Goal: Check status

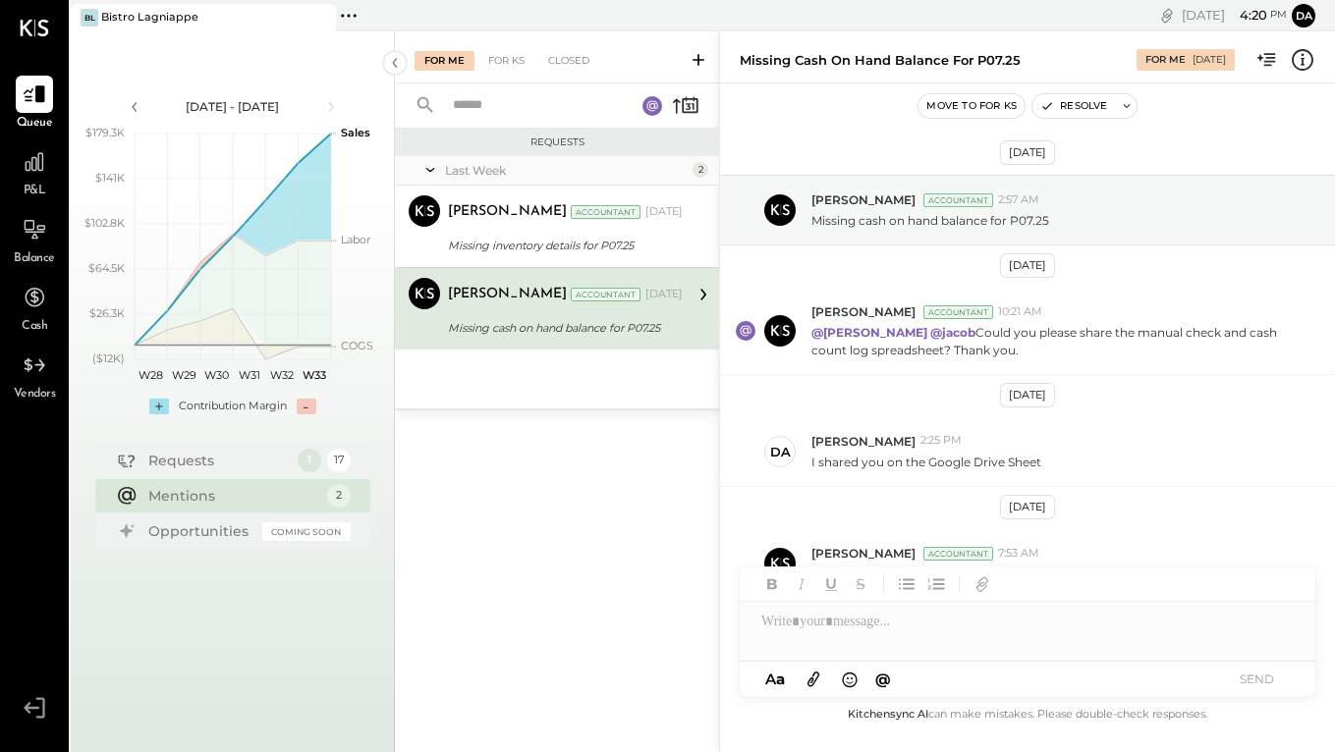
scroll to position [42, 0]
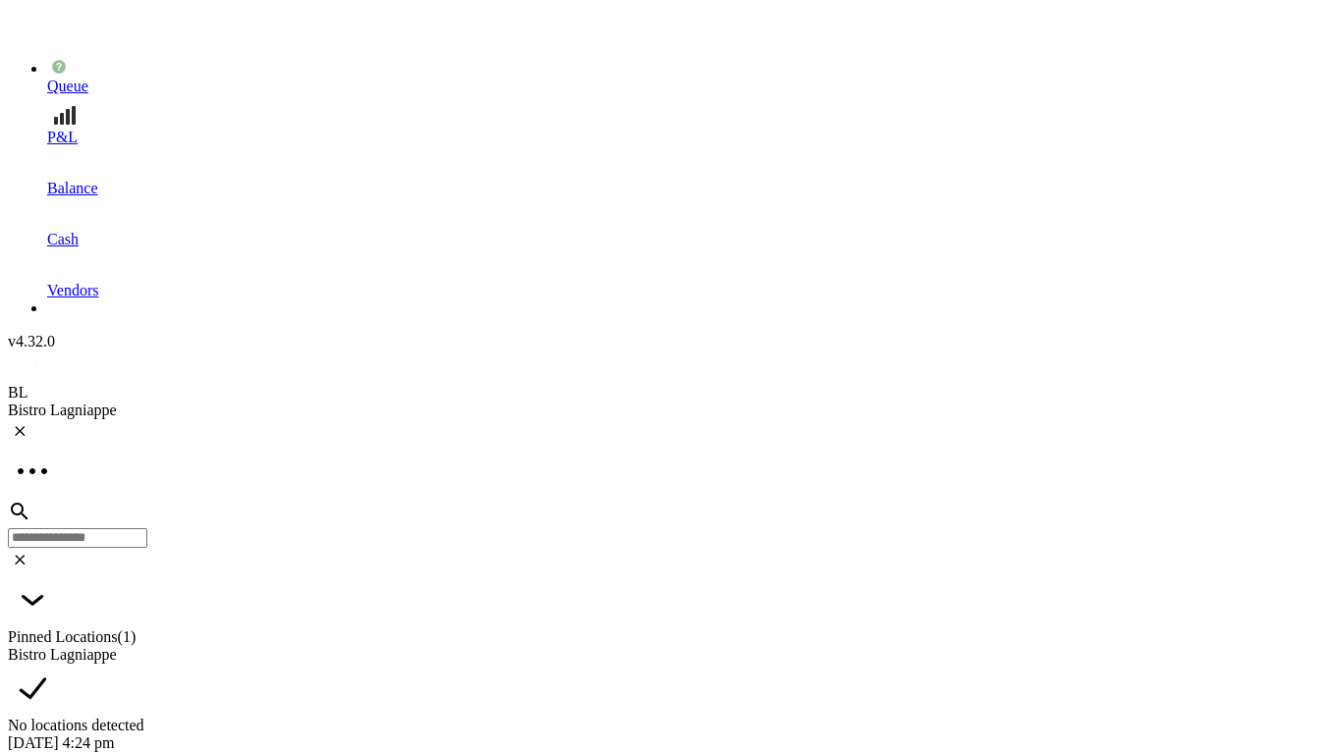
scroll to position [204, 0]
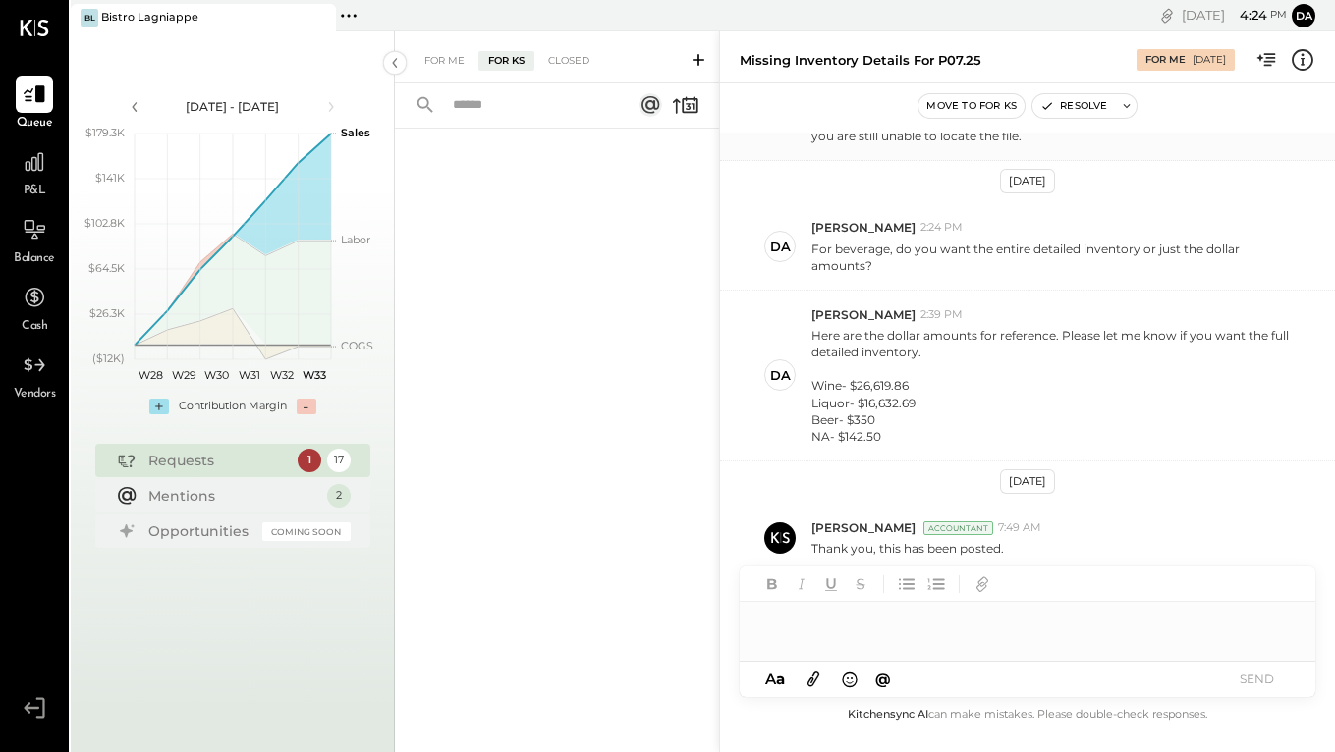
scroll to position [317, 0]
